Goal: Communication & Community: Answer question/provide support

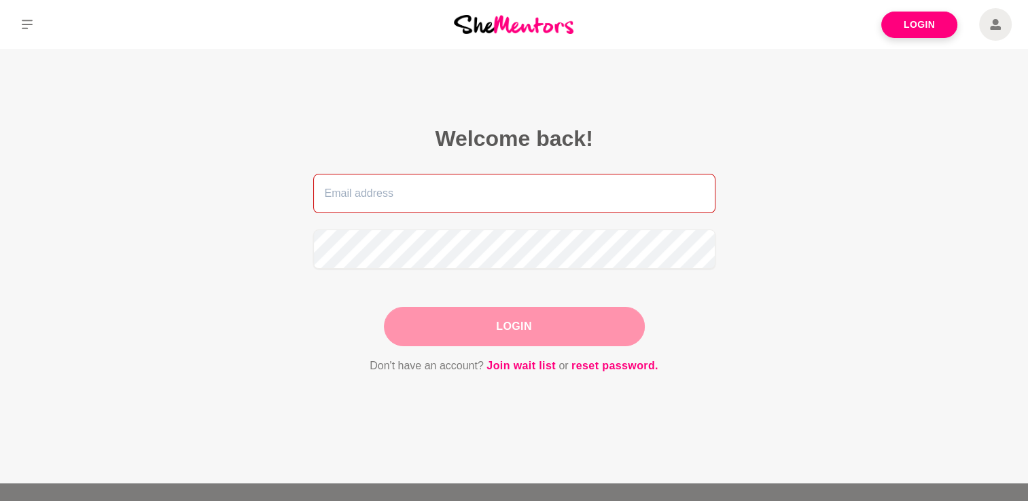
click at [370, 195] on input "email" at bounding box center [514, 193] width 402 height 39
type input "[EMAIL_ADDRESS][DOMAIN_NAME]"
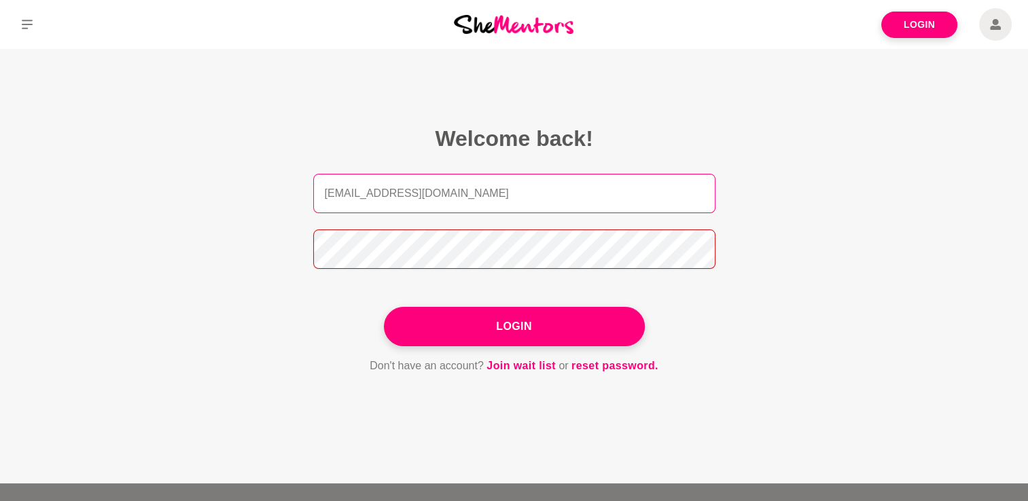
click at [384, 307] on button "Login" at bounding box center [514, 326] width 261 height 39
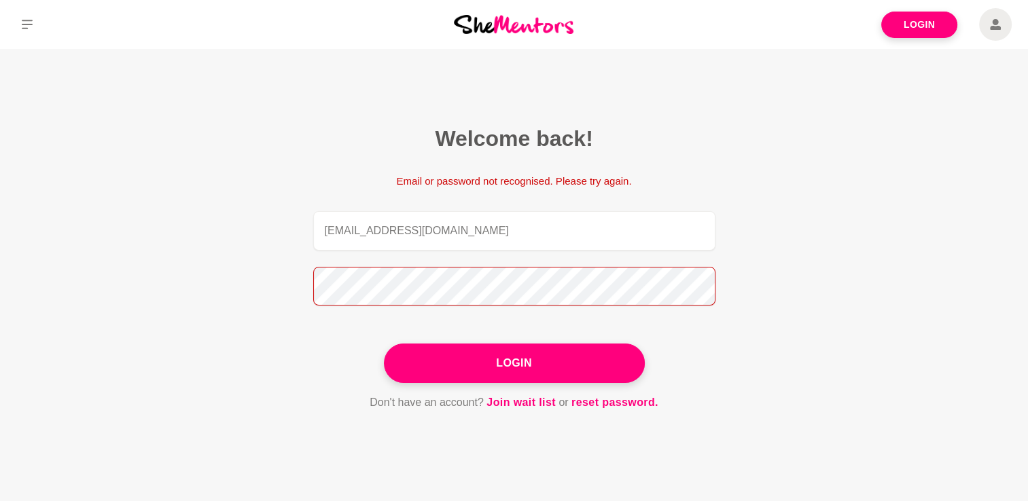
click at [262, 271] on section "Welcome back! Email or password not recognised. Please try again. [EMAIL_ADDRES…" at bounding box center [514, 268] width 522 height 439
click at [384, 344] on button "Login" at bounding box center [514, 363] width 261 height 39
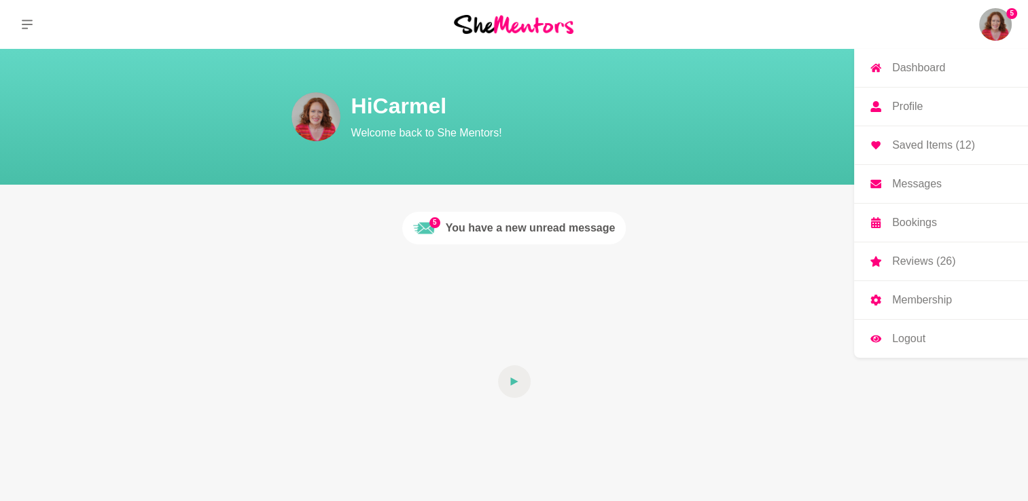
click at [923, 187] on p "Messages" at bounding box center [917, 184] width 50 height 11
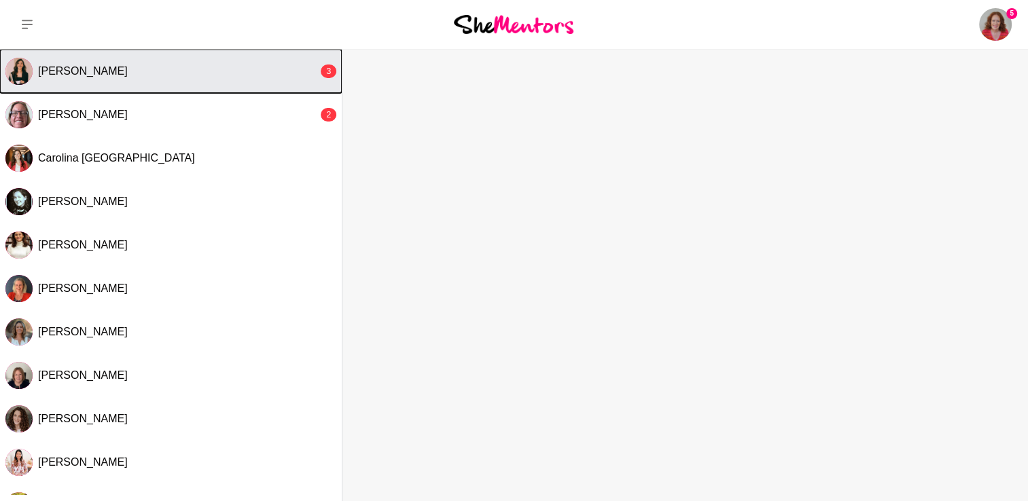
click at [110, 82] on button "[PERSON_NAME] 3" at bounding box center [171, 71] width 342 height 43
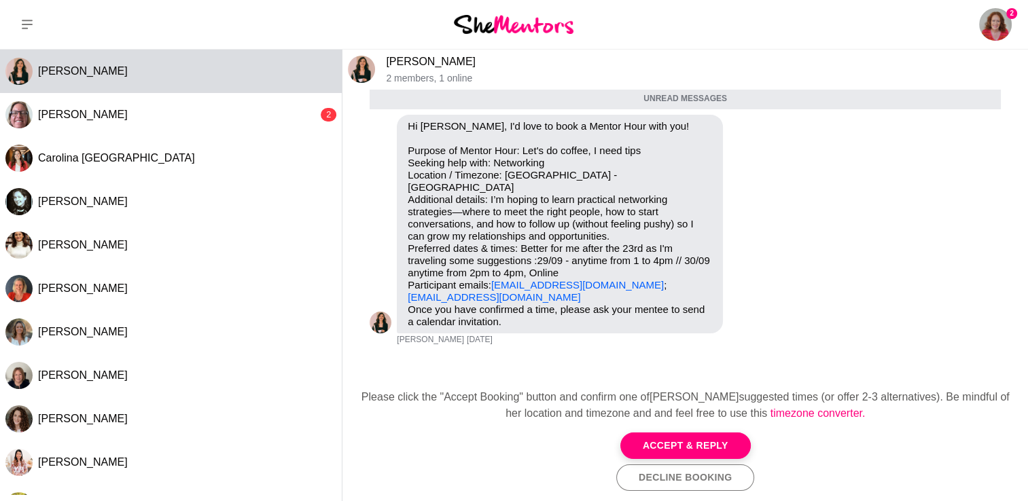
scroll to position [52, 0]
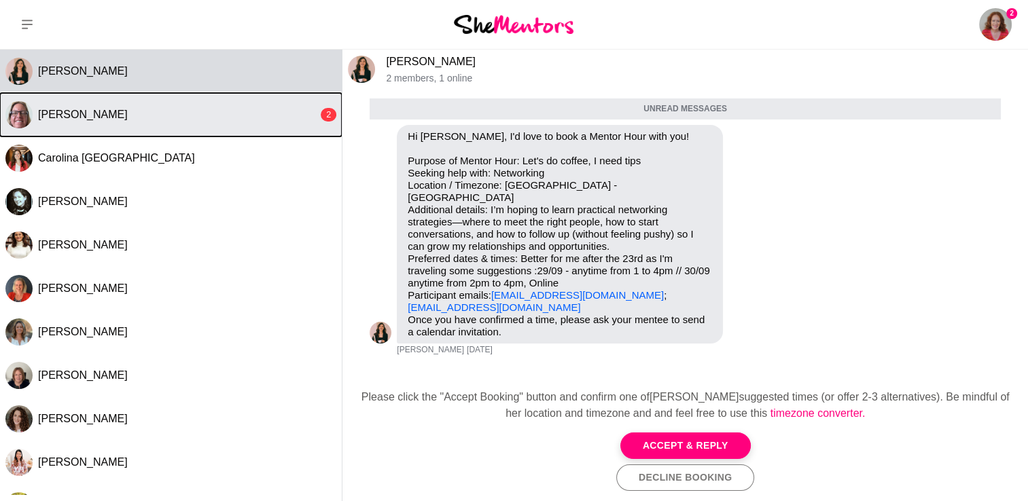
click at [238, 104] on button "[PERSON_NAME] 2" at bounding box center [171, 114] width 342 height 43
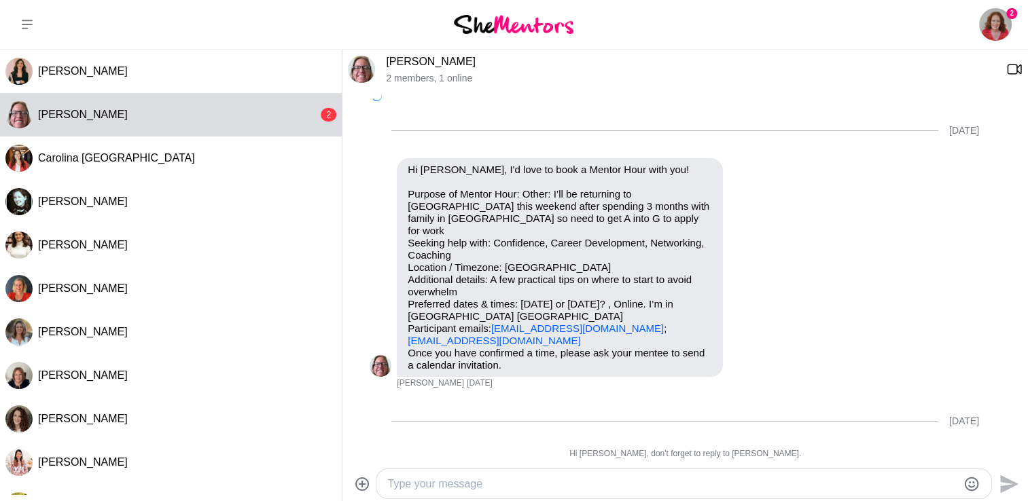
scroll to position [363, 0]
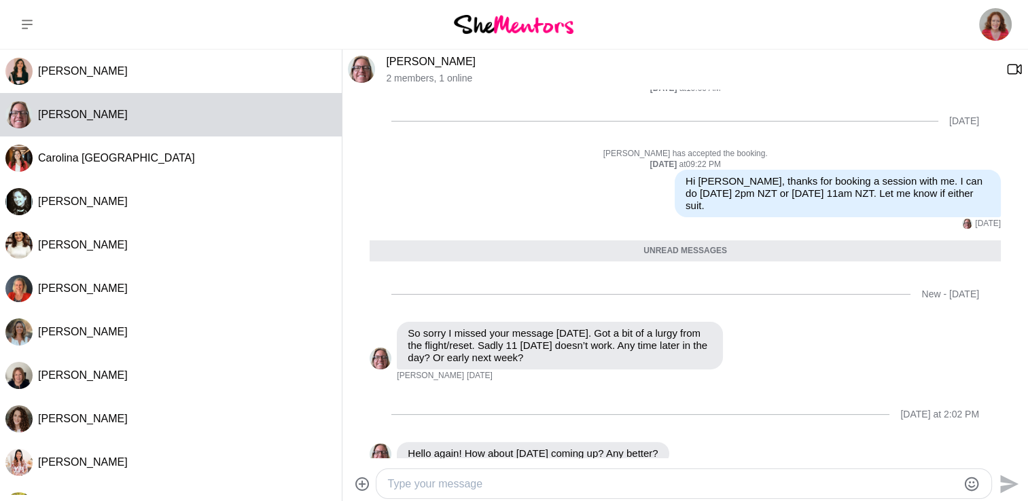
click at [528, 486] on textarea "Type your message" at bounding box center [672, 484] width 570 height 16
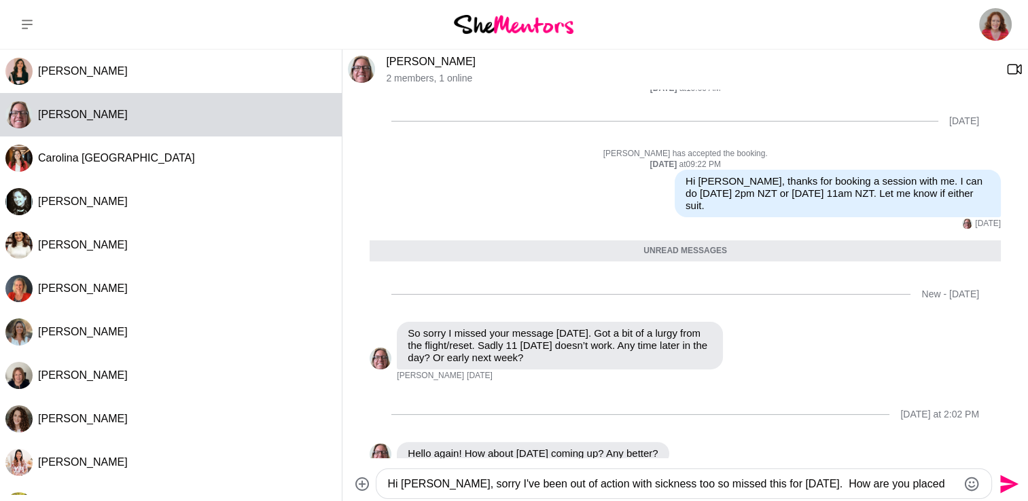
type textarea "Hi [PERSON_NAME], sorry I've been out of action with sickness too so missed thi…"
click at [1005, 486] on icon "Send" at bounding box center [1009, 484] width 18 height 18
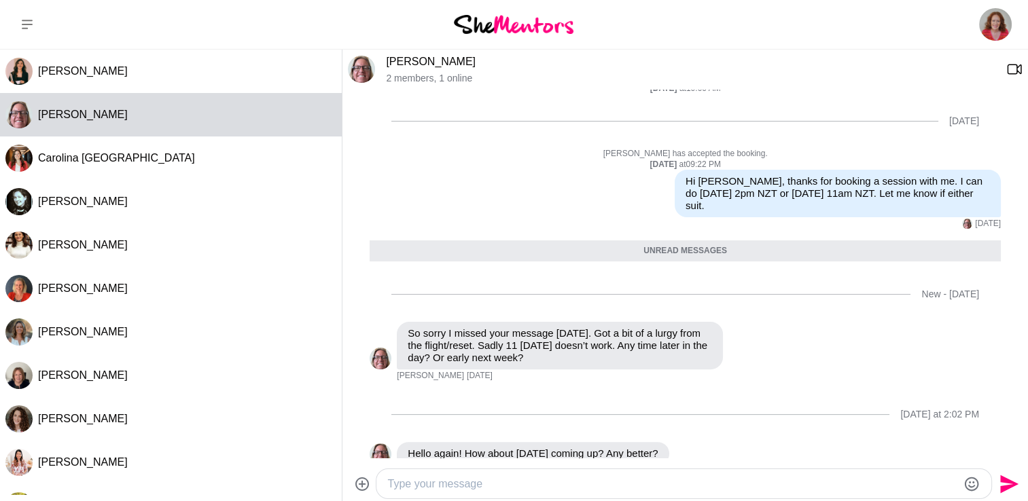
scroll to position [470, 0]
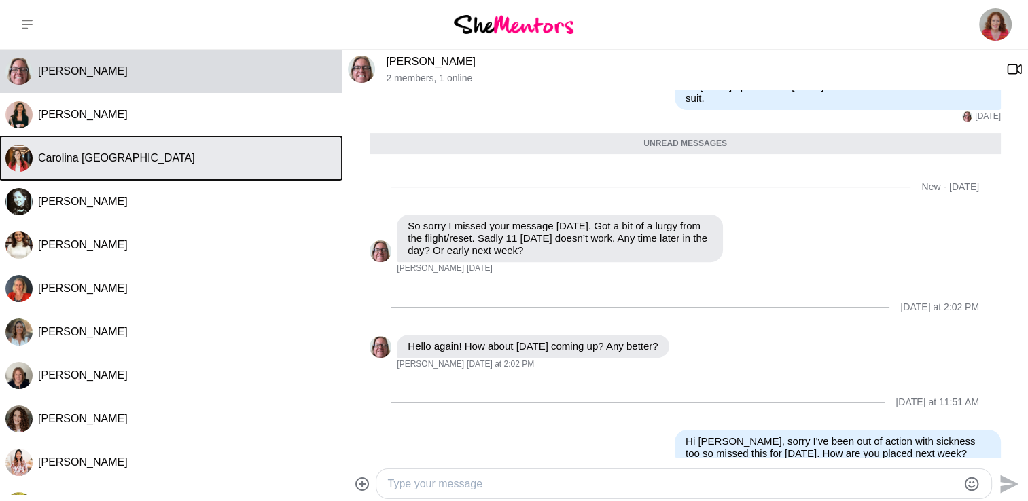
click at [160, 149] on button "Carolina [GEOGRAPHIC_DATA]" at bounding box center [171, 158] width 342 height 43
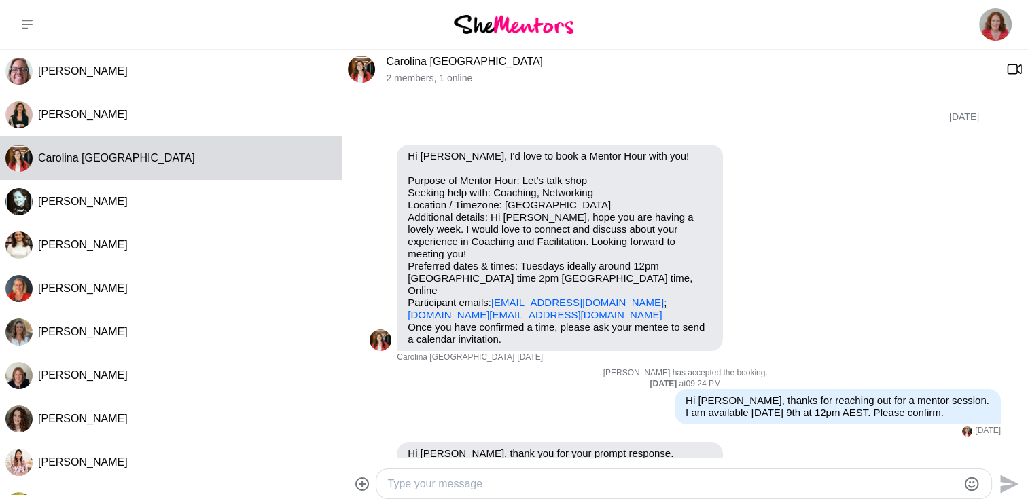
scroll to position [49, 0]
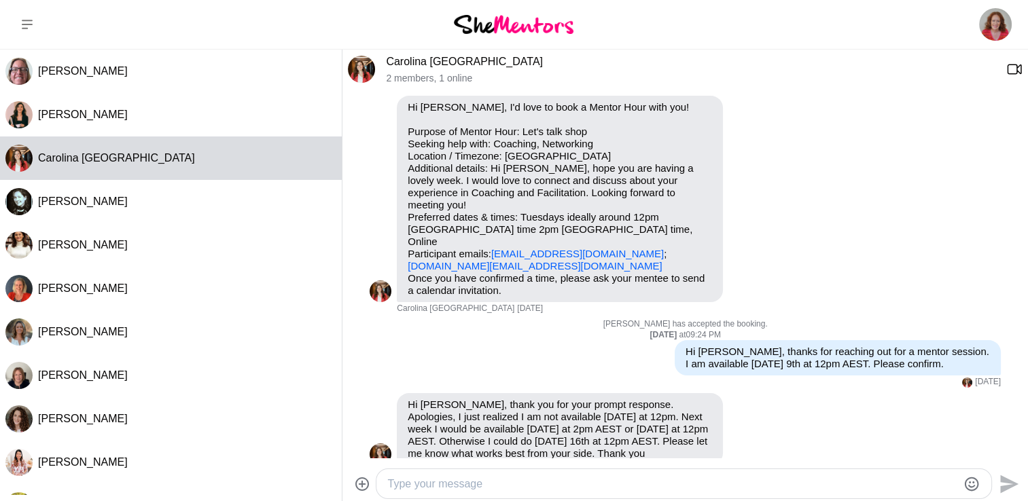
click at [361, 69] on img at bounding box center [361, 69] width 27 height 27
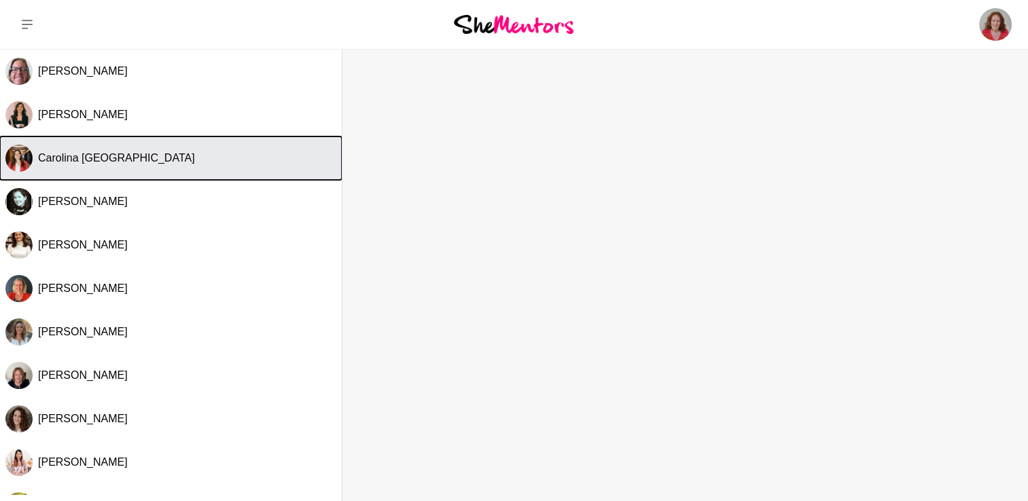
click at [122, 153] on span "Carolina [GEOGRAPHIC_DATA]" at bounding box center [116, 158] width 157 height 12
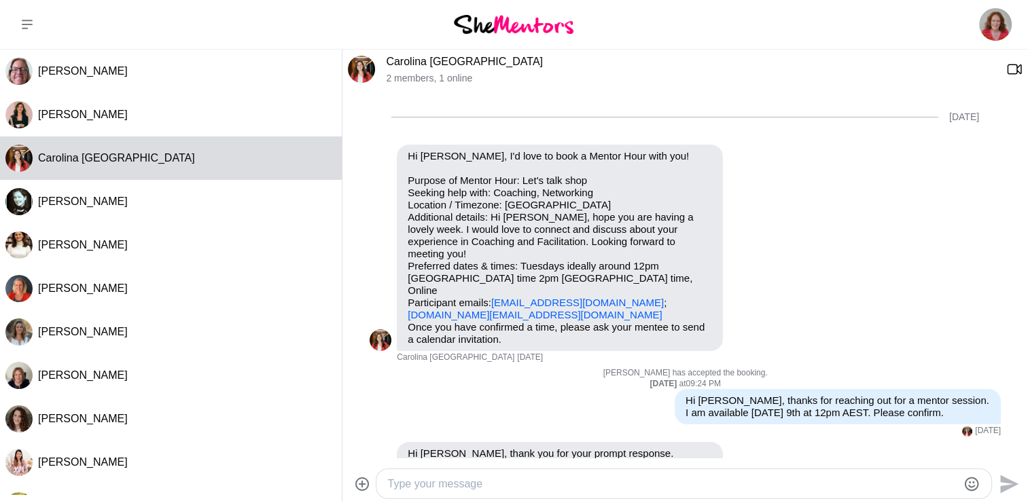
scroll to position [49, 0]
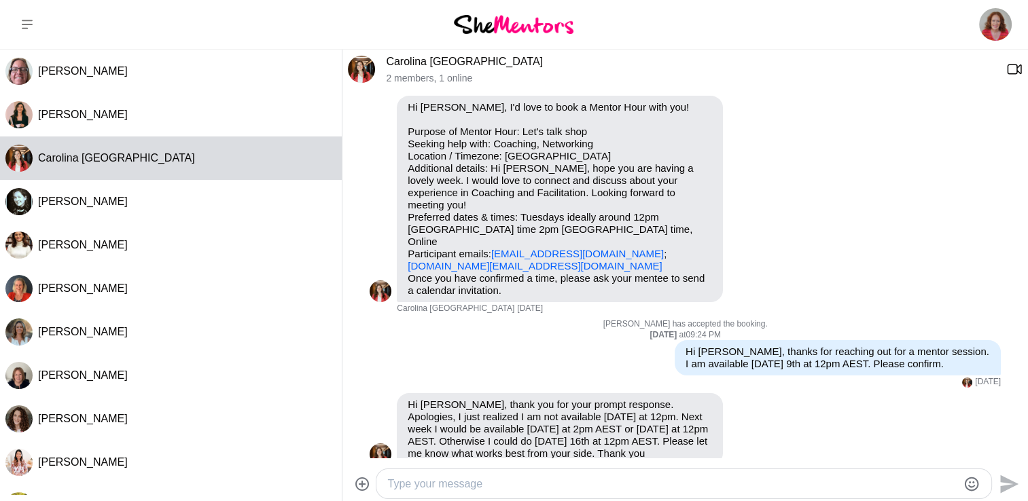
click at [471, 484] on textarea "Type your message" at bounding box center [672, 484] width 570 height 16
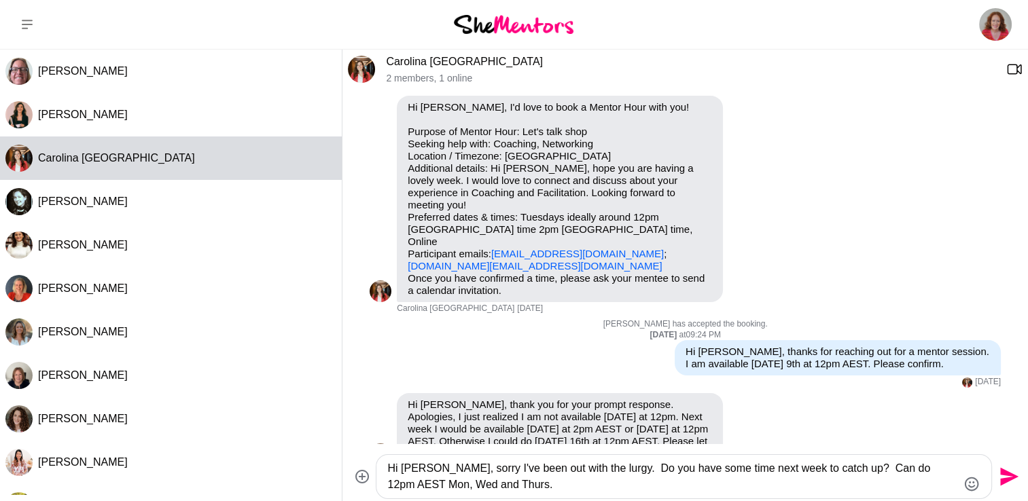
type textarea "Hi [PERSON_NAME], sorry I've been out with the lurgy. Do you have some time nex…"
click at [1006, 474] on icon "Send" at bounding box center [1009, 477] width 18 height 18
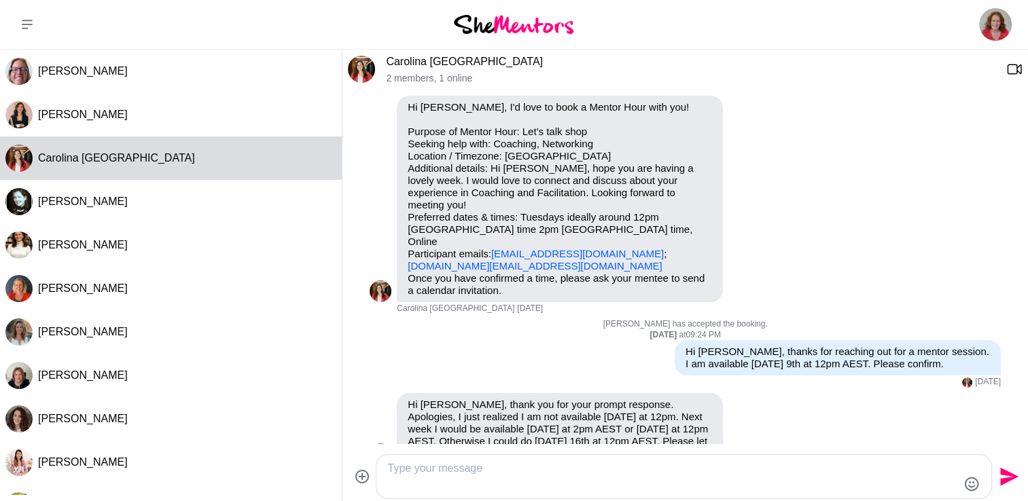
scroll to position [168, 0]
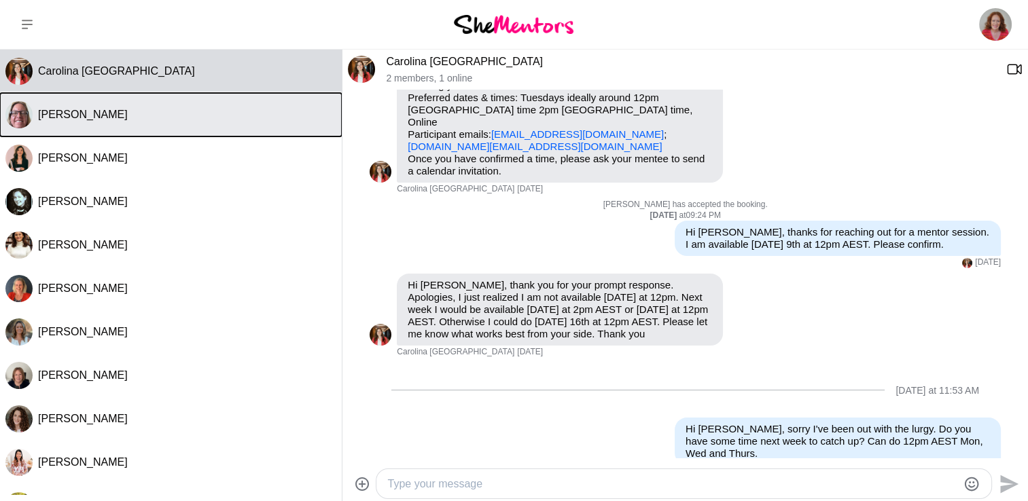
click at [79, 120] on div "[PERSON_NAME]" at bounding box center [187, 115] width 298 height 14
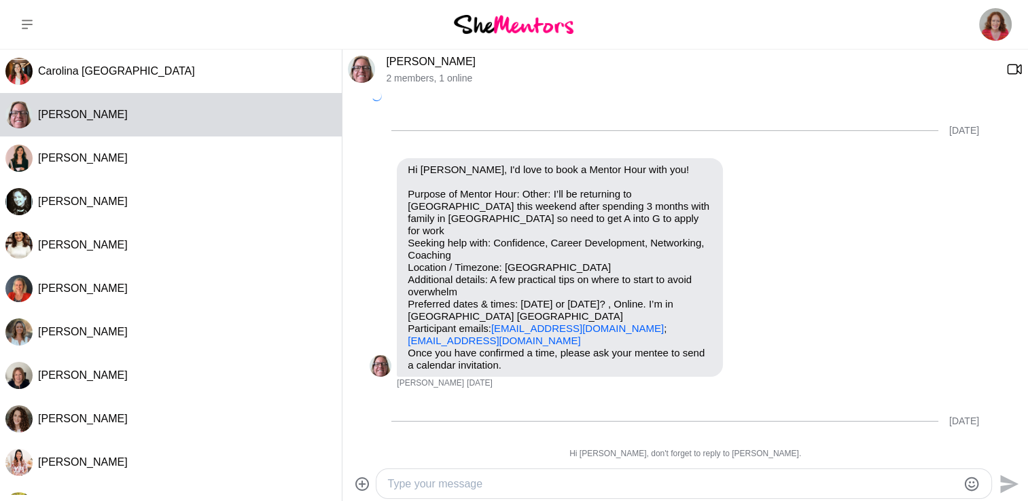
scroll to position [437, 0]
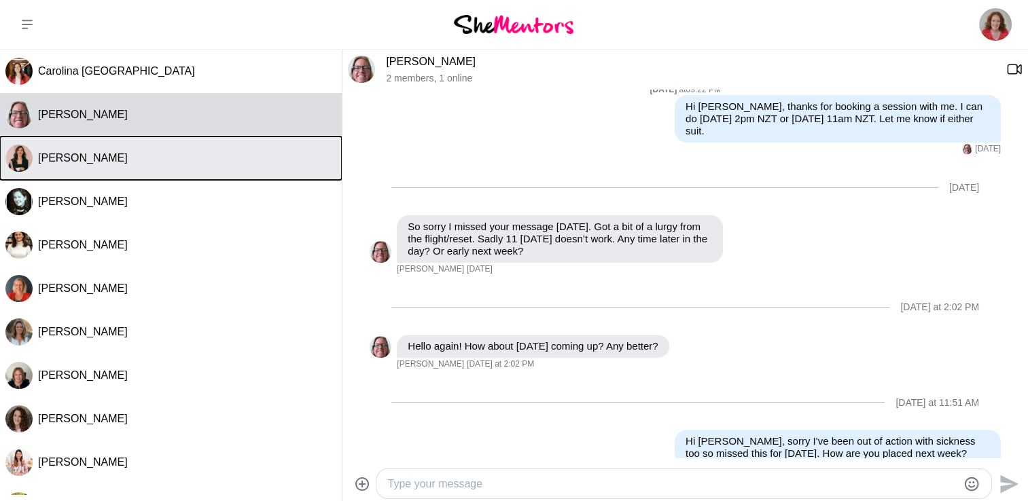
click at [85, 151] on button "[PERSON_NAME]" at bounding box center [171, 158] width 342 height 43
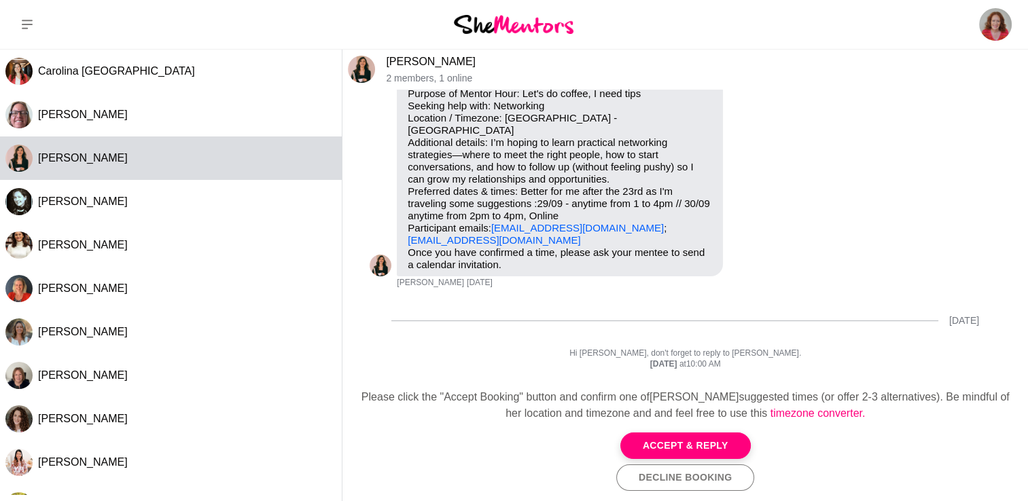
scroll to position [0, 0]
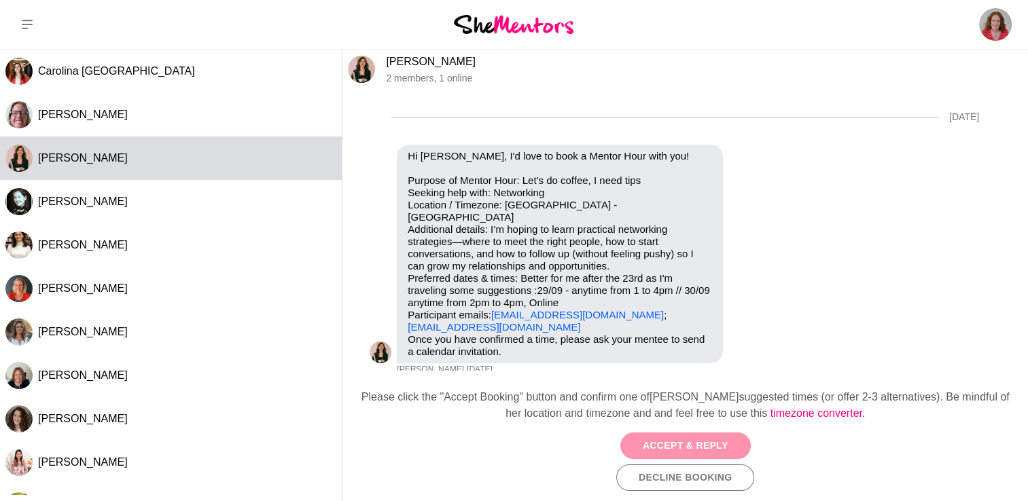
click at [670, 452] on button "Accept & Reply" at bounding box center [685, 446] width 130 height 26
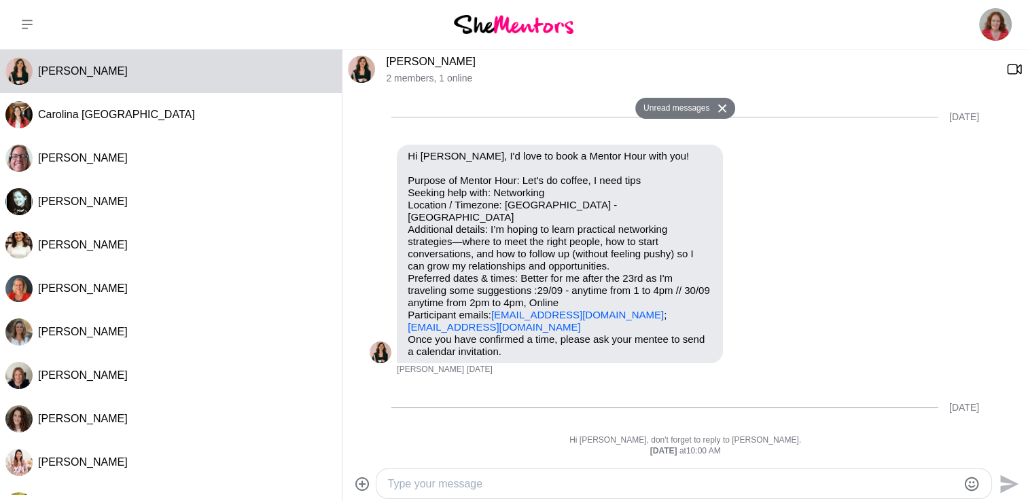
scroll to position [139, 0]
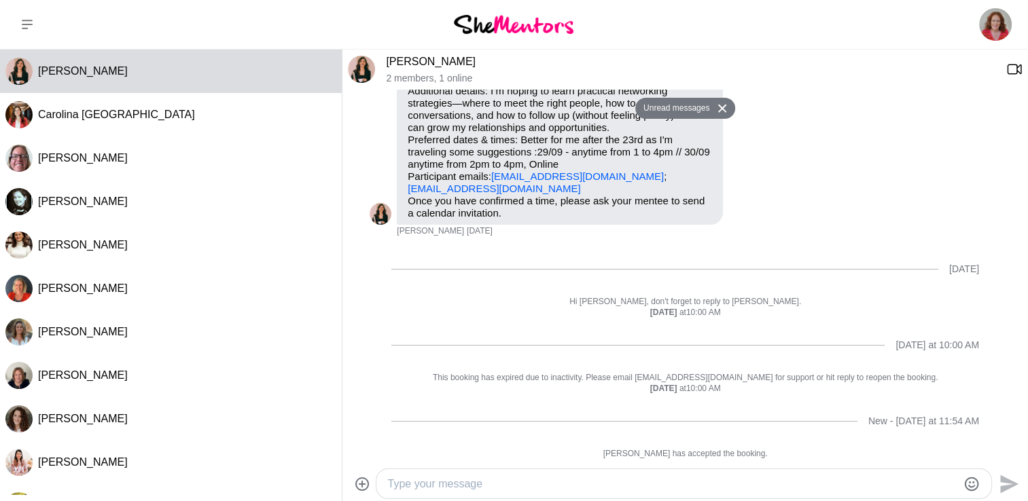
click at [443, 490] on textarea "Type your message" at bounding box center [672, 484] width 570 height 16
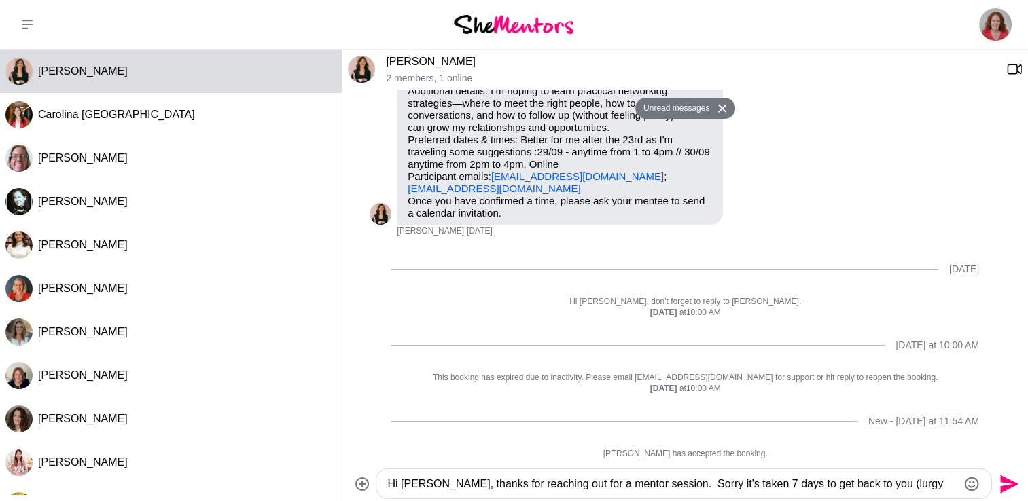
click at [929, 485] on textarea "Hi [PERSON_NAME], thanks for reaching out for a mentor session. Sorry it's take…" at bounding box center [672, 484] width 570 height 16
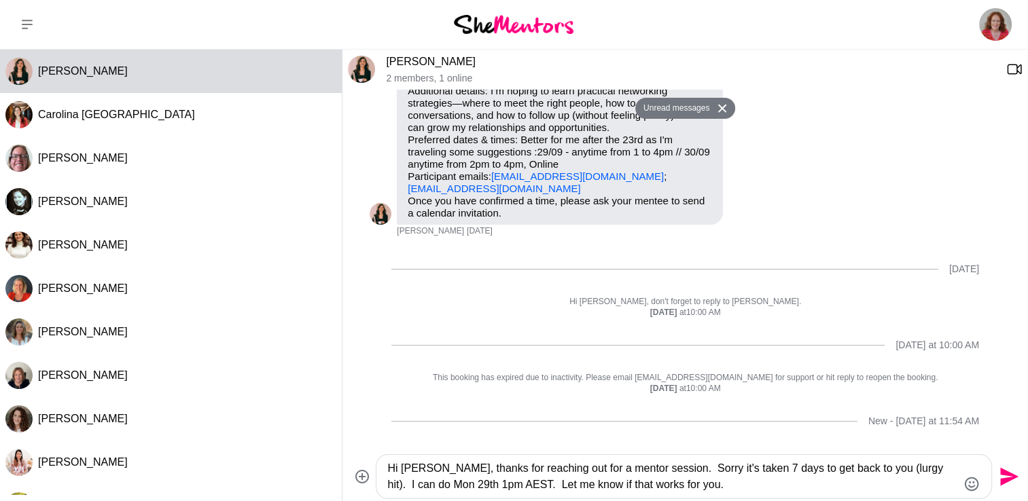
type textarea "Hi [PERSON_NAME], thanks for reaching out for a mentor session. Sorry it's take…"
click at [1005, 477] on icon "Send" at bounding box center [1008, 477] width 22 height 22
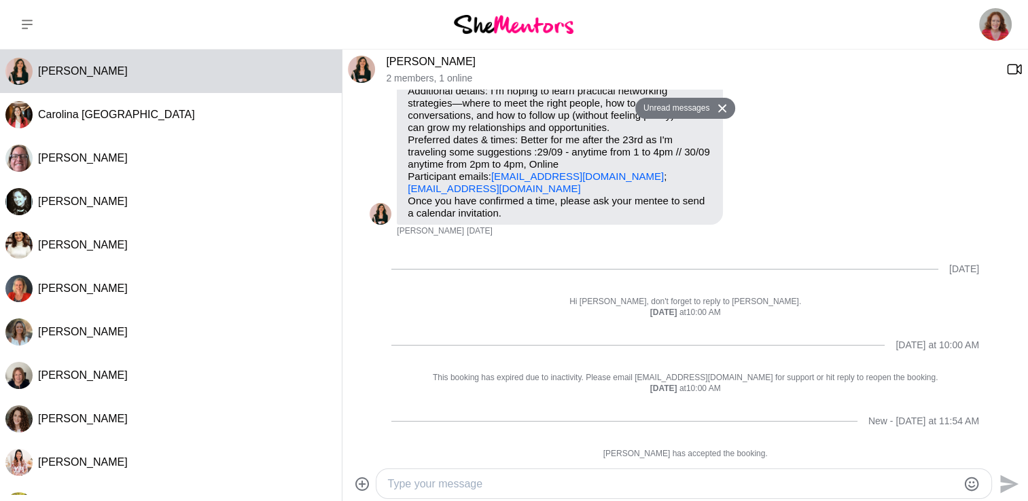
scroll to position [204, 0]
